Goal: Check status: Check status

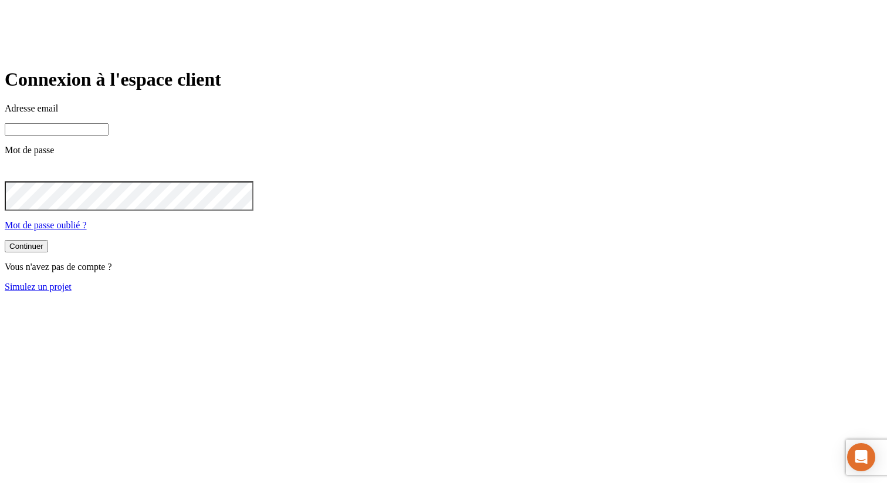
click at [109, 136] on input at bounding box center [57, 129] width 104 height 12
paste input "81800624"
type input "81800624"
click at [109, 136] on input "81800624" at bounding box center [57, 129] width 104 height 12
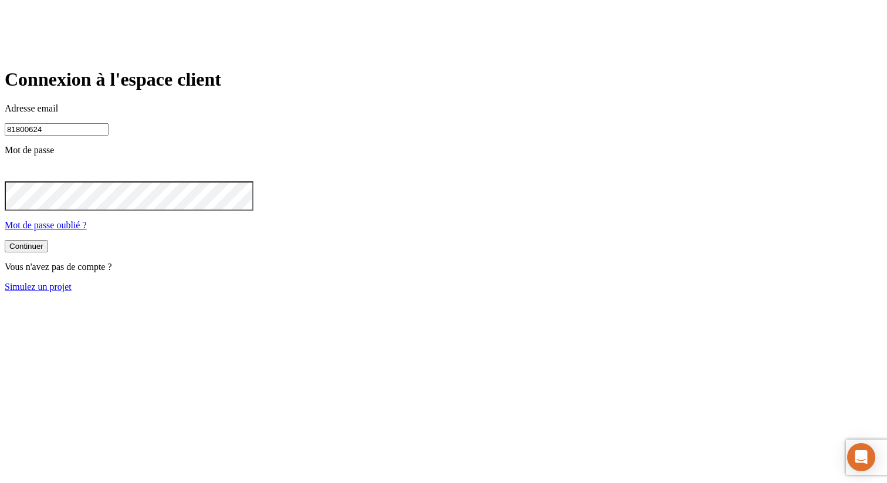
click at [109, 136] on input "81800624" at bounding box center [57, 129] width 104 height 12
paste input "[PERSON_NAME][DOMAIN_NAME][EMAIL_ADDRESS][DOMAIN_NAME]"
type input "2"
paste input "[PERSON_NAME][DOMAIN_NAME][EMAIL_ADDRESS][DOMAIN_NAME]"
type input "[PERSON_NAME][DOMAIN_NAME][EMAIL_ADDRESS][DOMAIN_NAME]"
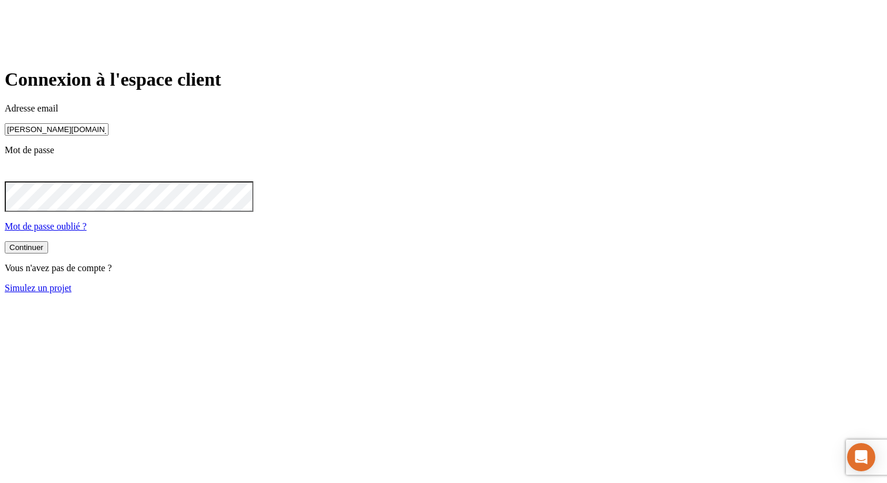
click at [5, 241] on button "Continuer" at bounding box center [26, 247] width 43 height 12
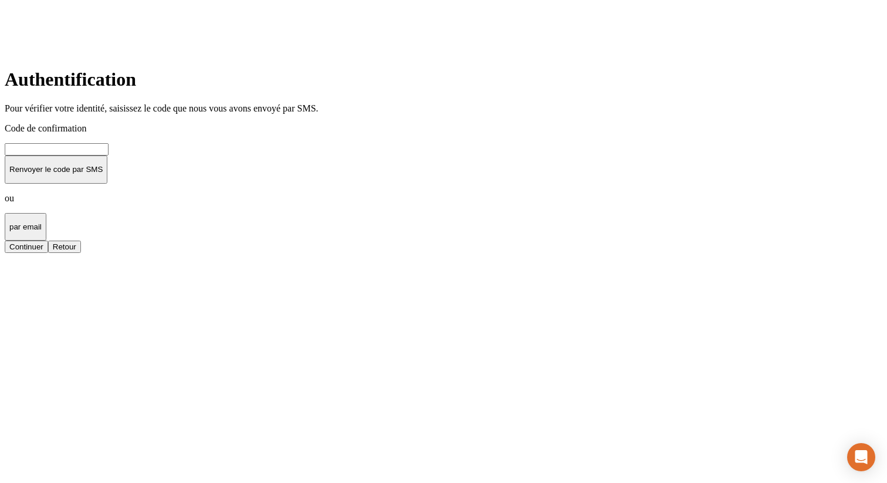
click at [109, 155] on input at bounding box center [57, 149] width 104 height 12
type input "000000"
click at [5, 241] on button "Continuer" at bounding box center [26, 247] width 43 height 12
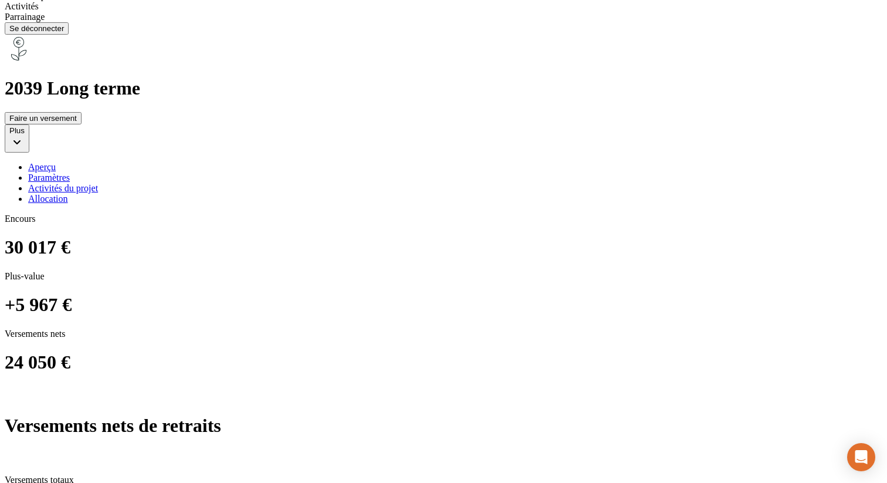
scroll to position [852, 0]
